Goal: Task Accomplishment & Management: Manage account settings

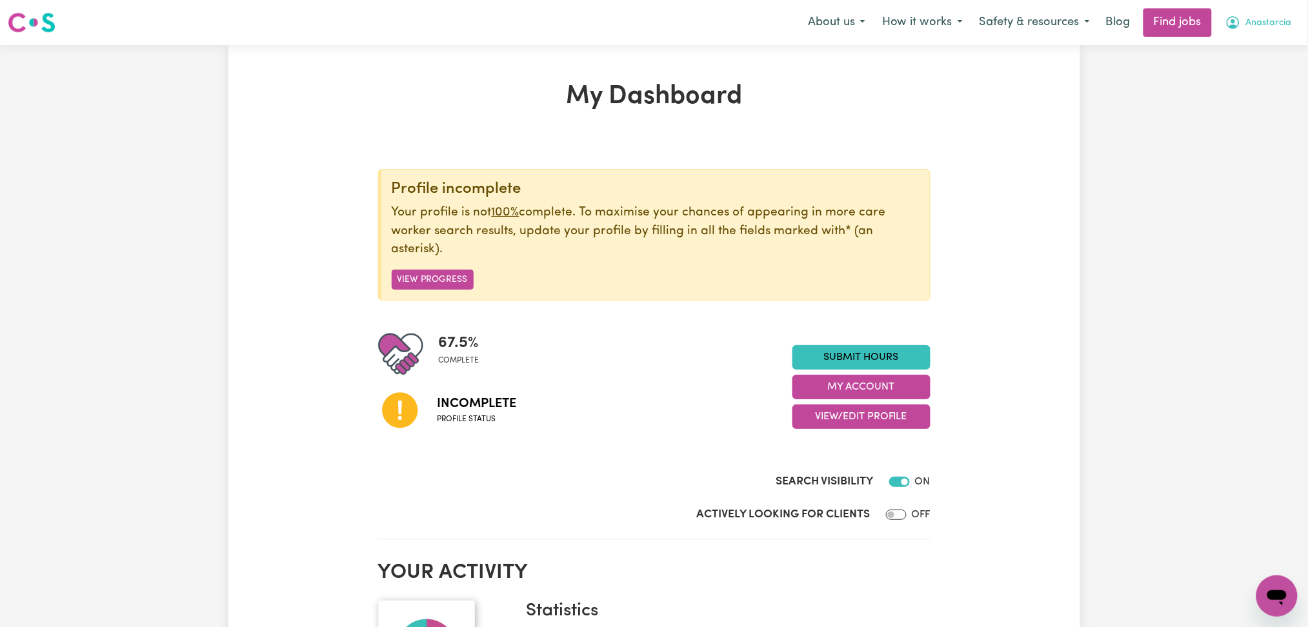
click at [1252, 23] on span "Anastarcia" at bounding box center [1270, 23] width 46 height 14
click at [667, 147] on section "Profile incomplete Your profile is not 100% complete. To maximise your chances …" at bounding box center [654, 341] width 553 height 397
click at [802, 428] on button "View/Edit Profile" at bounding box center [862, 417] width 138 height 25
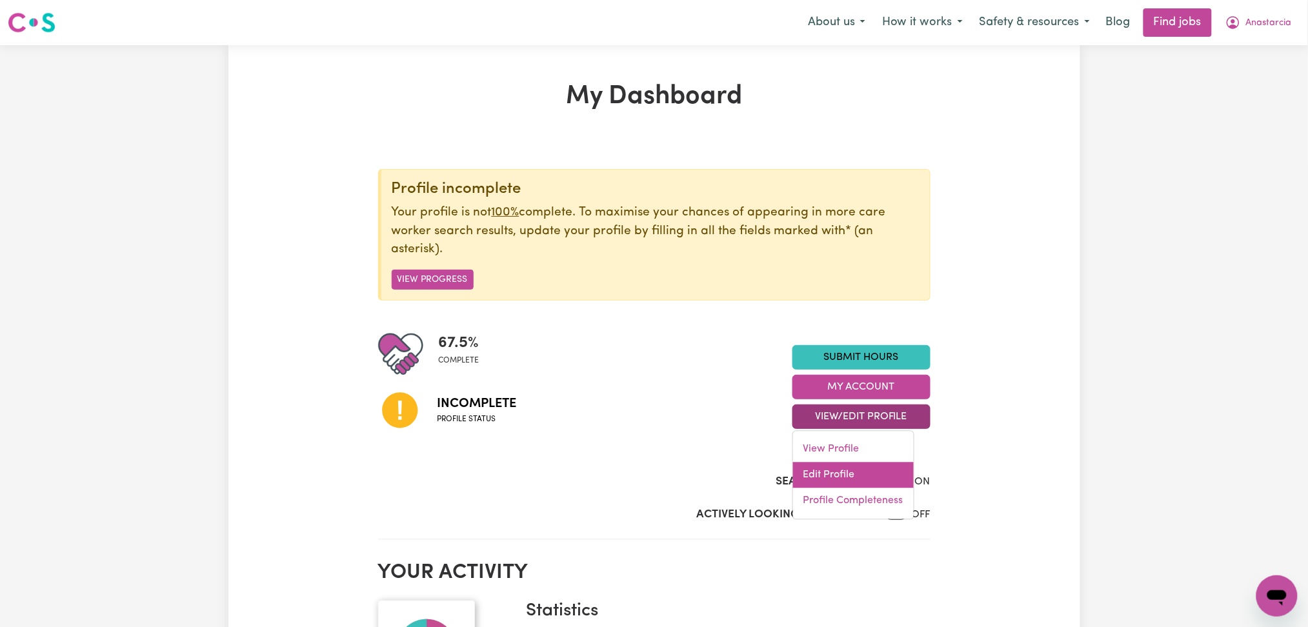
click at [809, 479] on link "Edit Profile" at bounding box center [853, 476] width 121 height 26
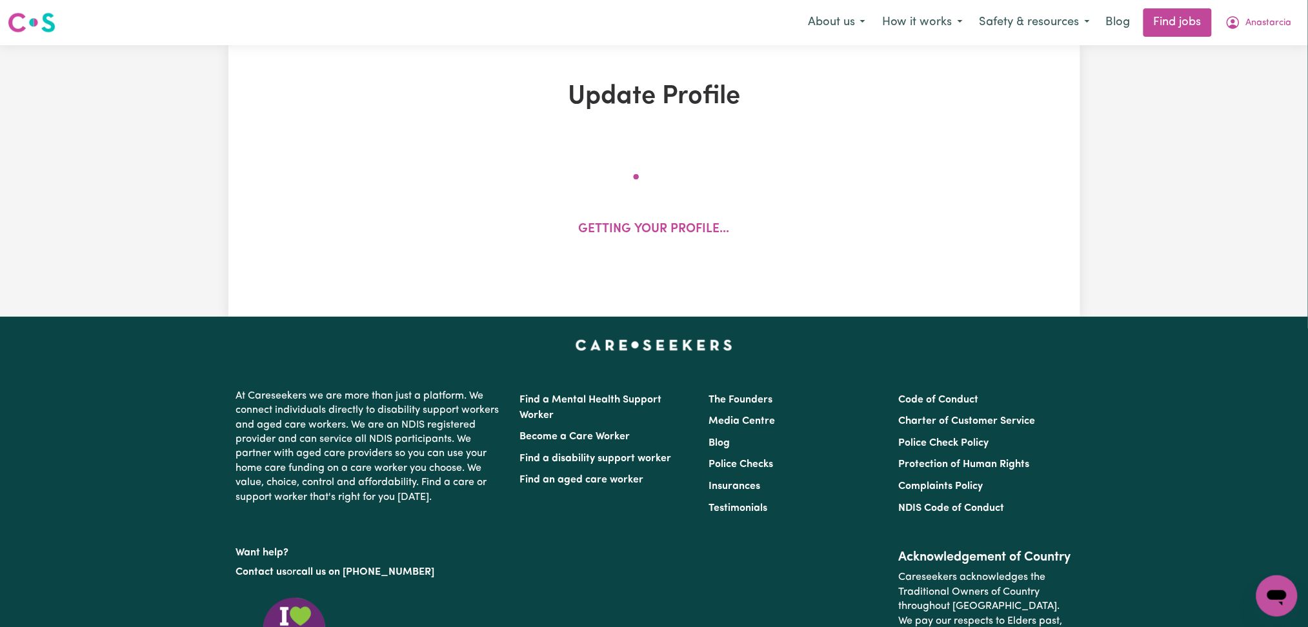
select select "[DEMOGRAPHIC_DATA]"
select select "Australian PR"
select select "Studying a healthcare related degree or qualification"
select select "39"
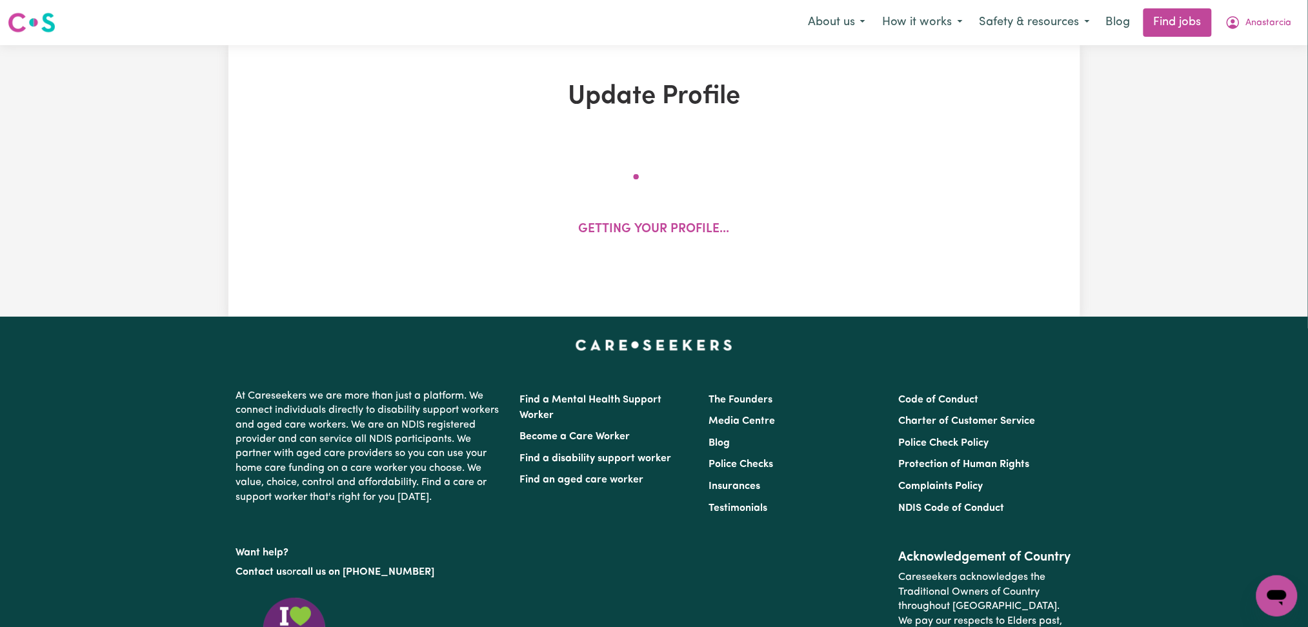
select select "40"
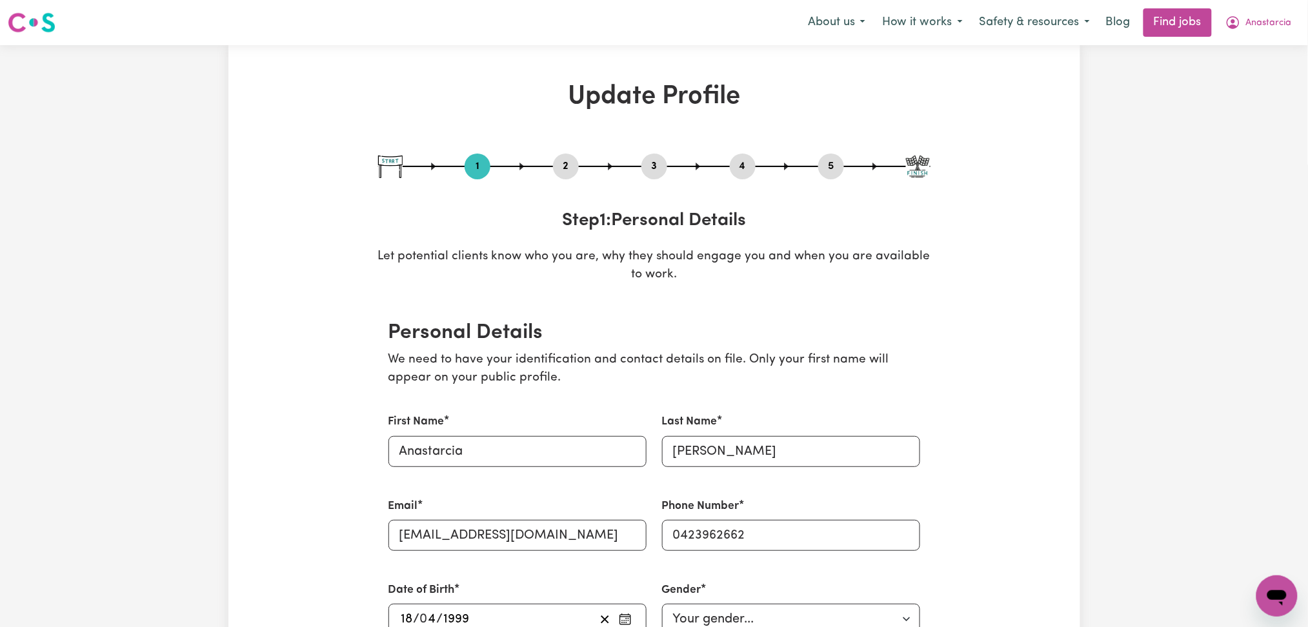
click at [563, 163] on button "2" at bounding box center [566, 166] width 26 height 17
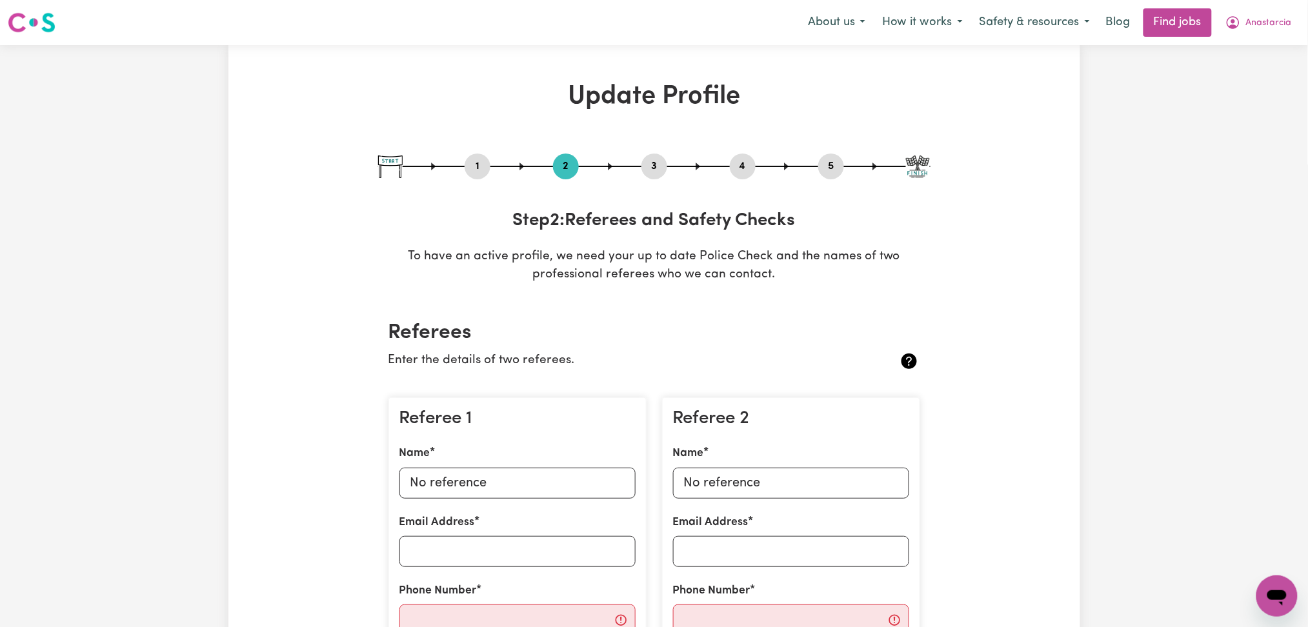
click at [829, 159] on button "5" at bounding box center [832, 166] width 26 height 17
select select "I am providing services privately on my own"
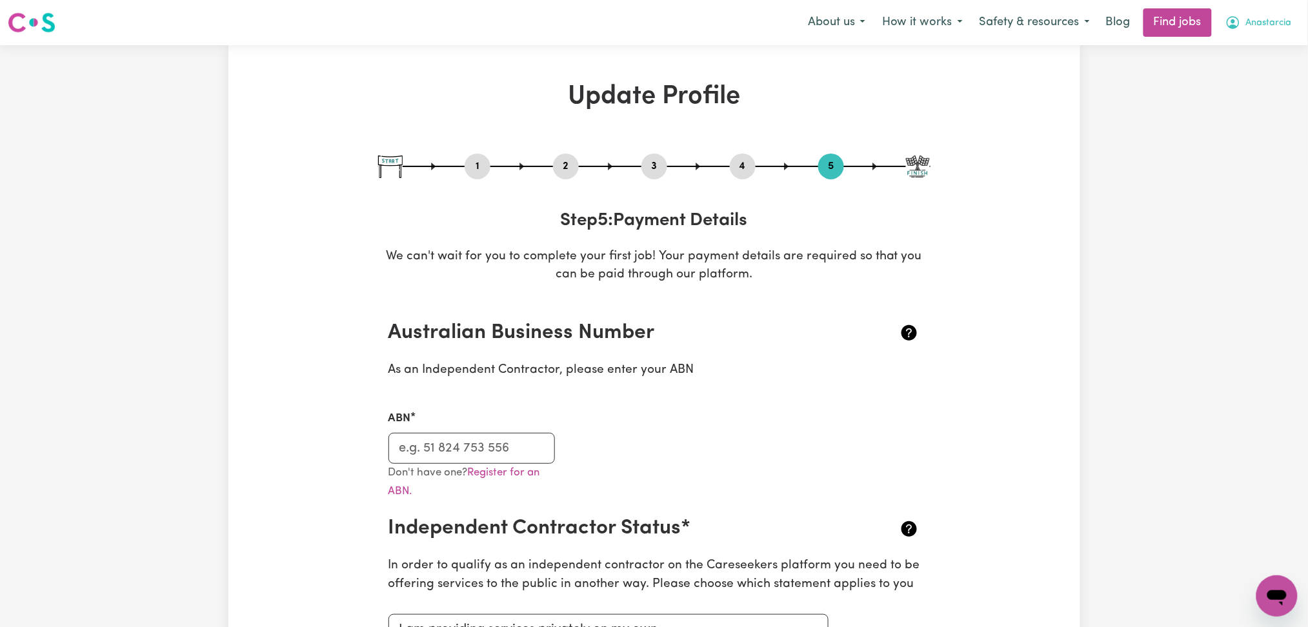
click at [1234, 29] on icon "My Account" at bounding box center [1233, 22] width 13 height 13
click at [1237, 94] on link "Logout" at bounding box center [1249, 98] width 102 height 25
